Goal: Information Seeking & Learning: Learn about a topic

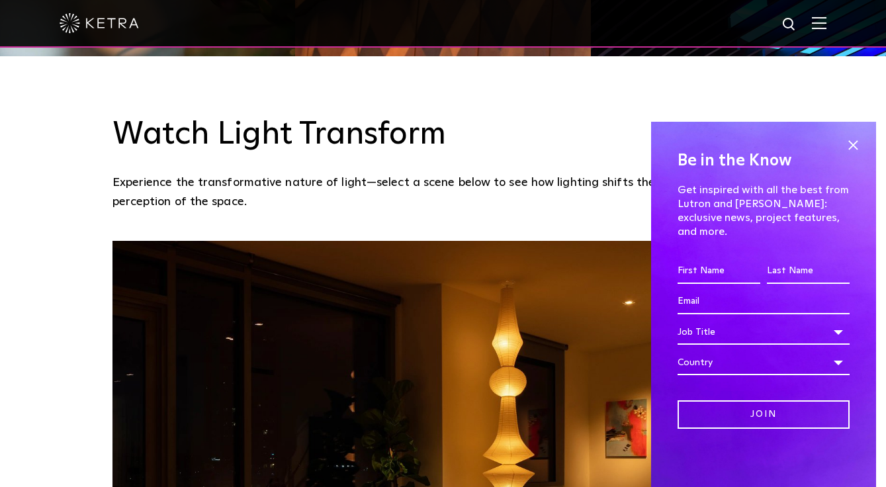
scroll to position [992, 0]
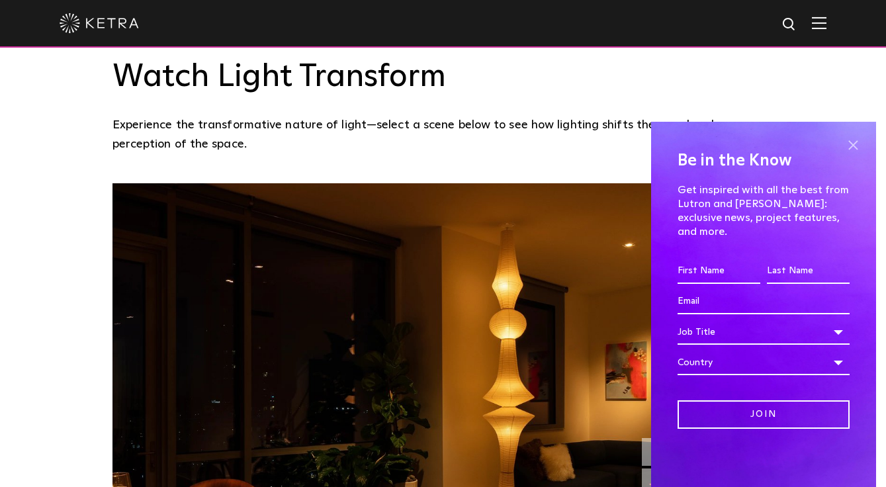
click at [852, 155] on span at bounding box center [853, 145] width 20 height 20
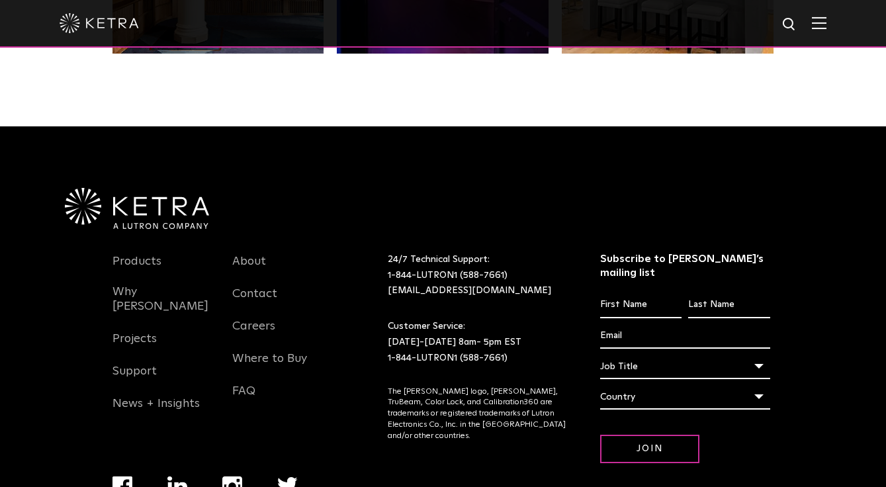
scroll to position [2782, 0]
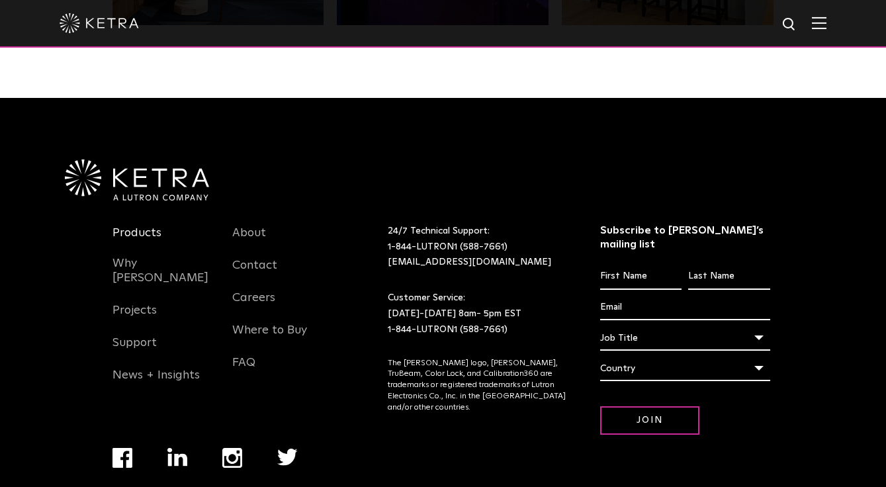
click at [126, 226] on link "Products" at bounding box center [136, 241] width 49 height 30
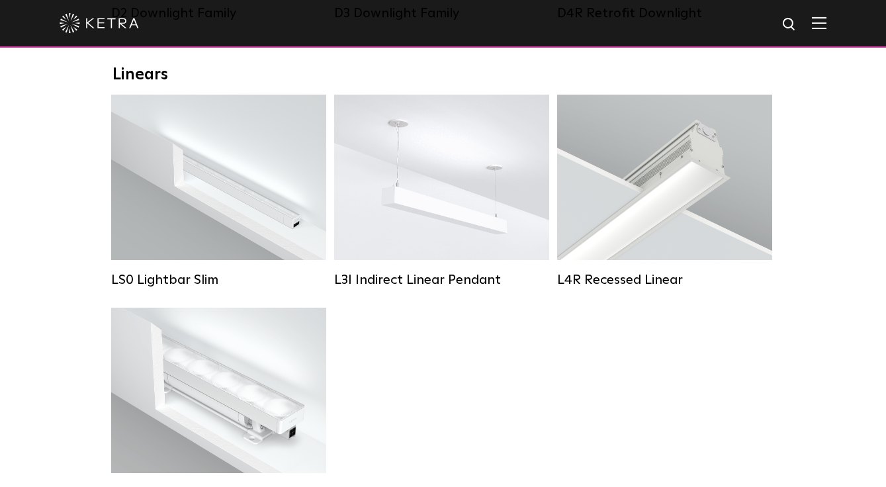
scroll to position [463, 0]
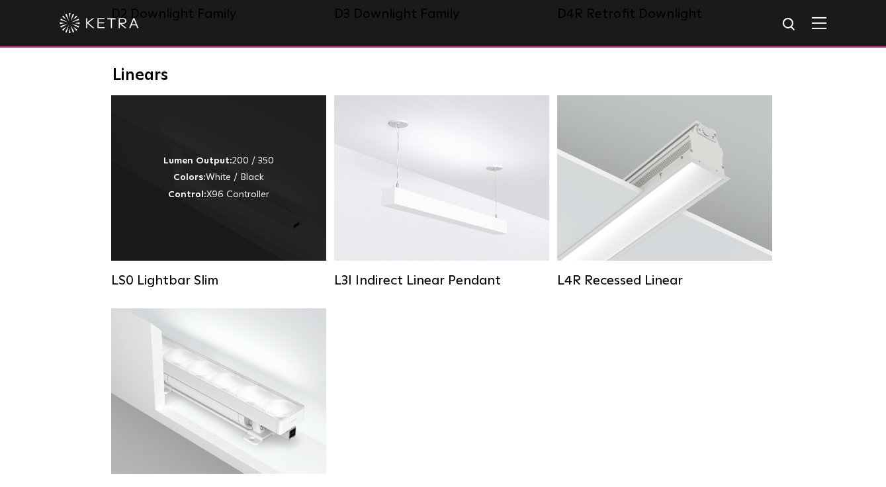
click at [176, 182] on strong "Colors:" at bounding box center [189, 177] width 32 height 9
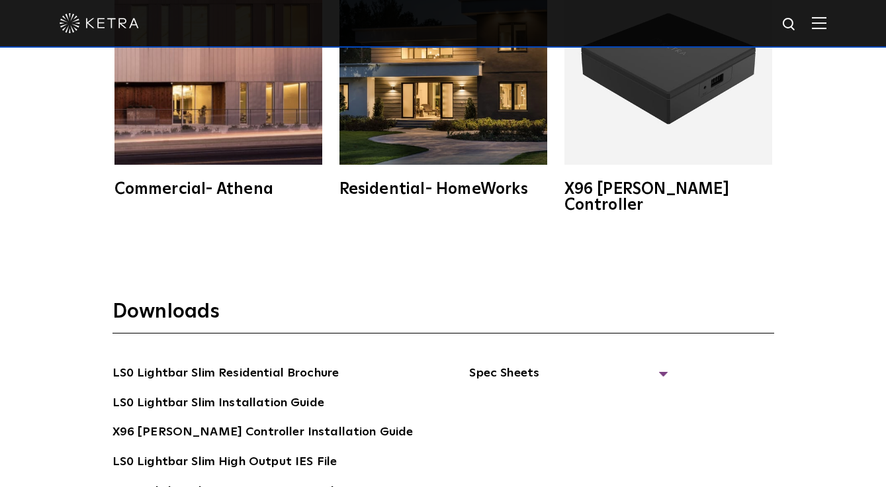
scroll to position [2182, 0]
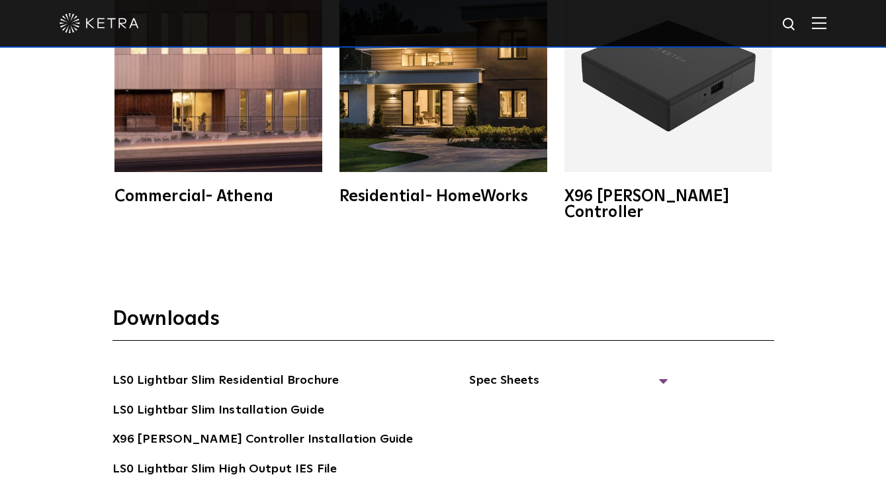
click at [417, 199] on div "Residential- HomeWorks" at bounding box center [443, 196] width 208 height 16
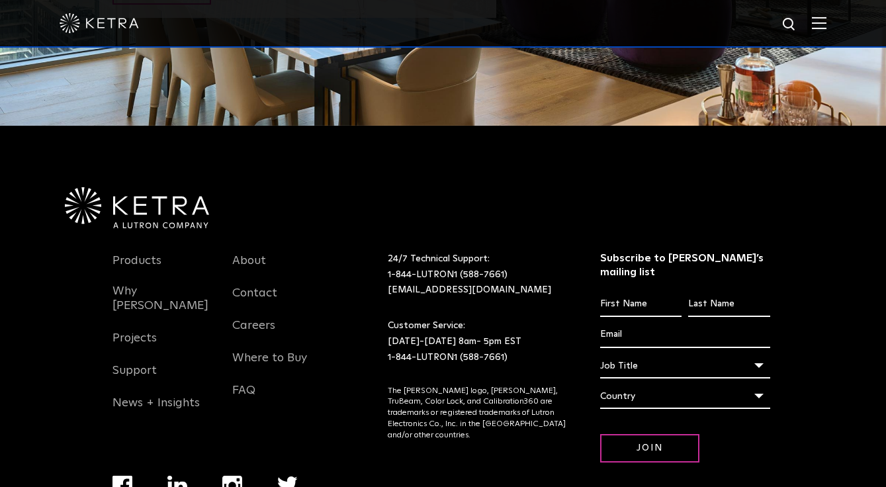
scroll to position [3174, 0]
